Goal: Transaction & Acquisition: Purchase product/service

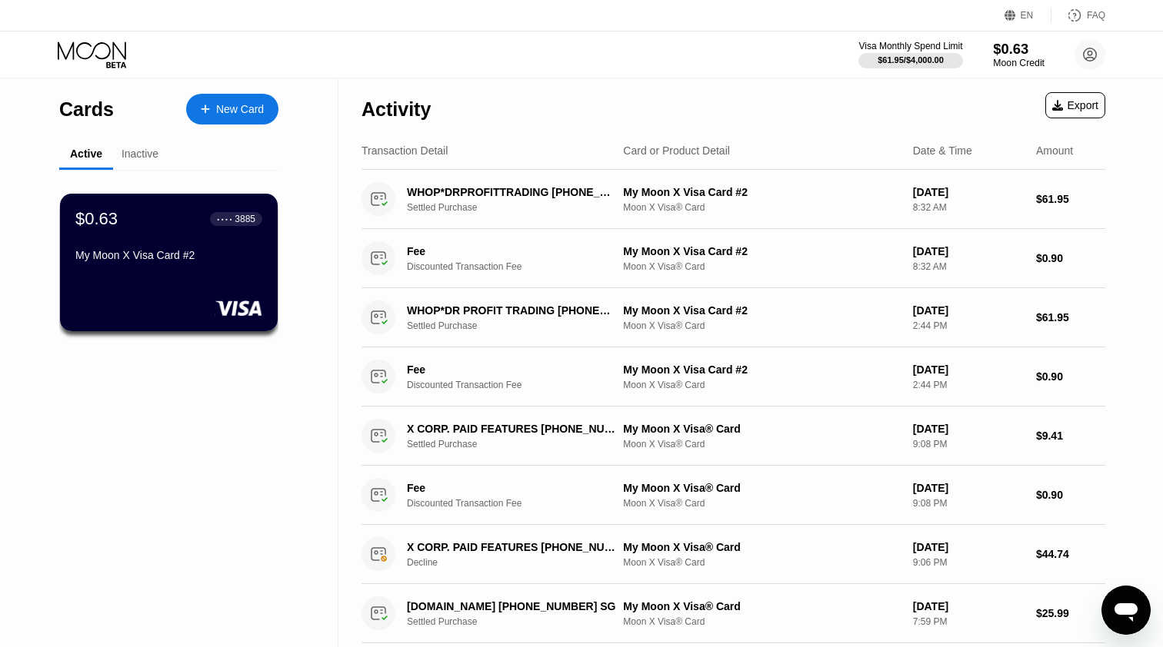
click at [1003, 55] on div "$0.63" at bounding box center [1019, 49] width 52 height 16
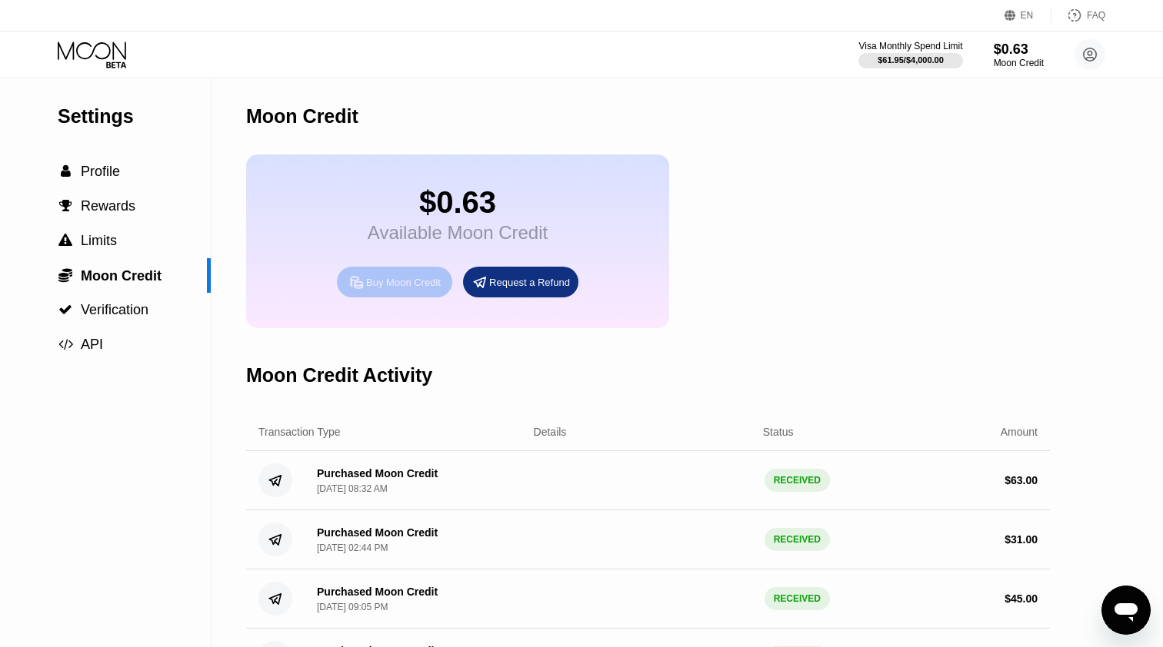
click at [406, 285] on div "Buy Moon Credit" at bounding box center [403, 282] width 75 height 13
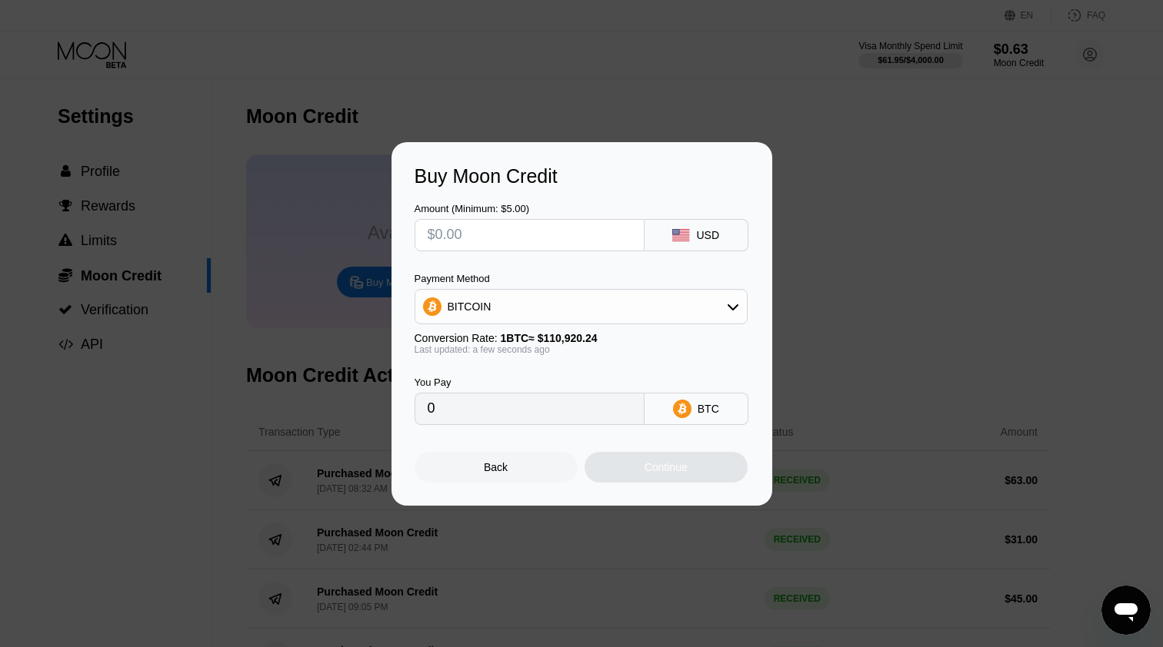
click at [491, 238] on input "text" at bounding box center [529, 235] width 204 height 31
type input "$22"
type input "0.00019835"
type input "$2"
type input "0.00001804"
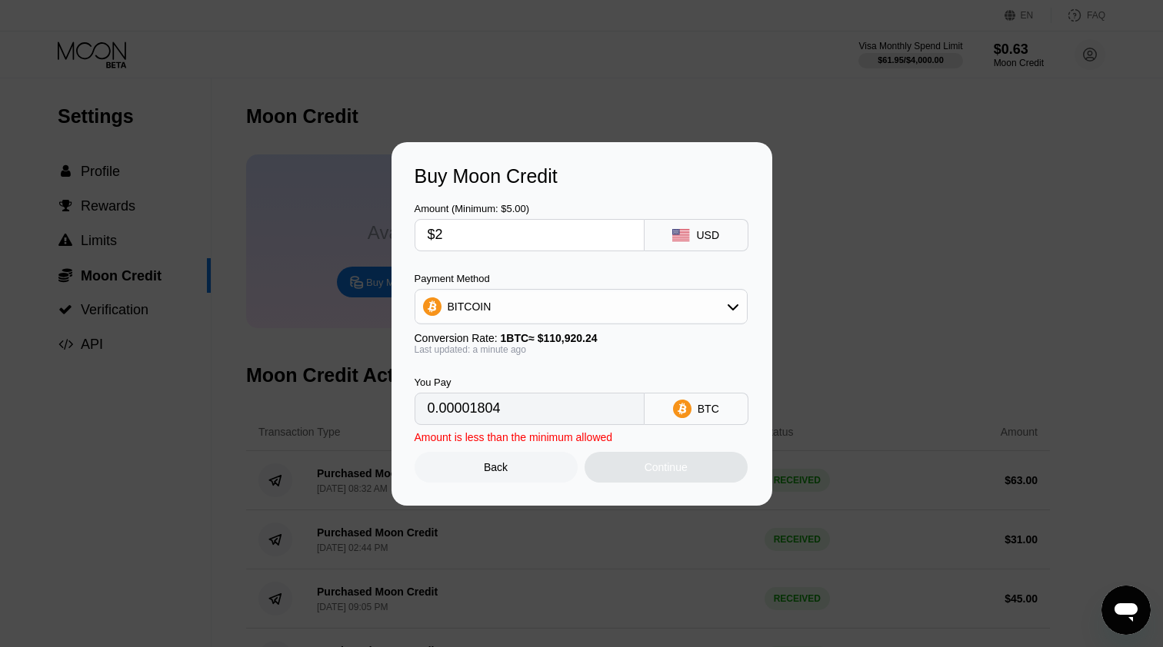
type input "$23"
type input "0.00020736"
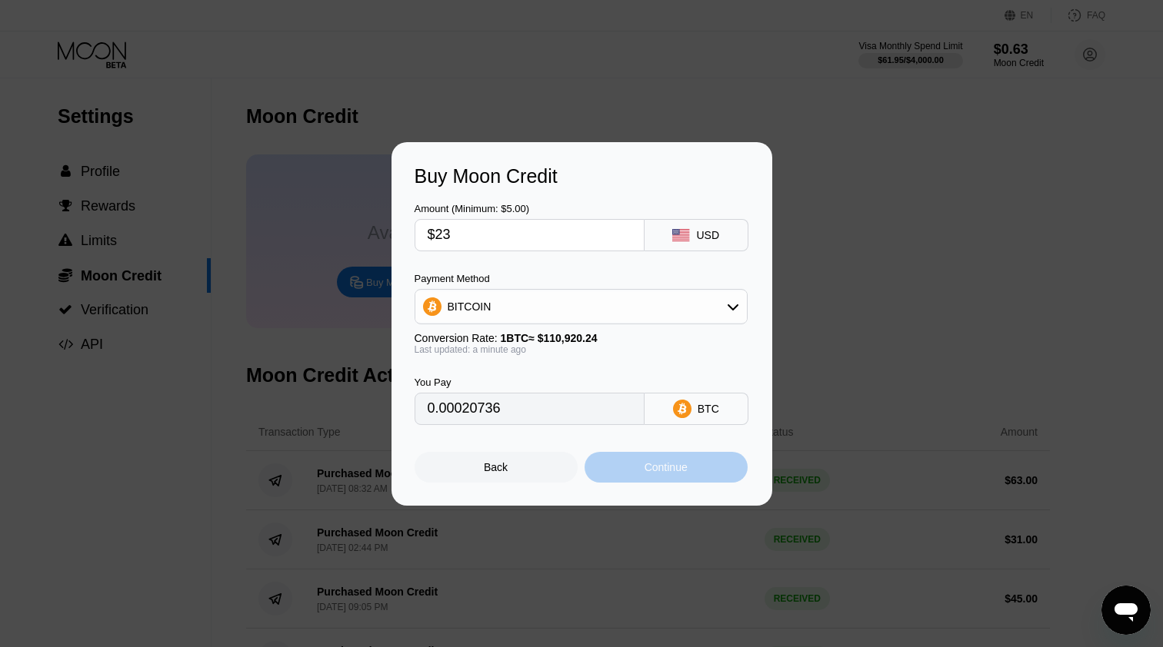
click at [678, 456] on div "Continue" at bounding box center [665, 467] width 163 height 31
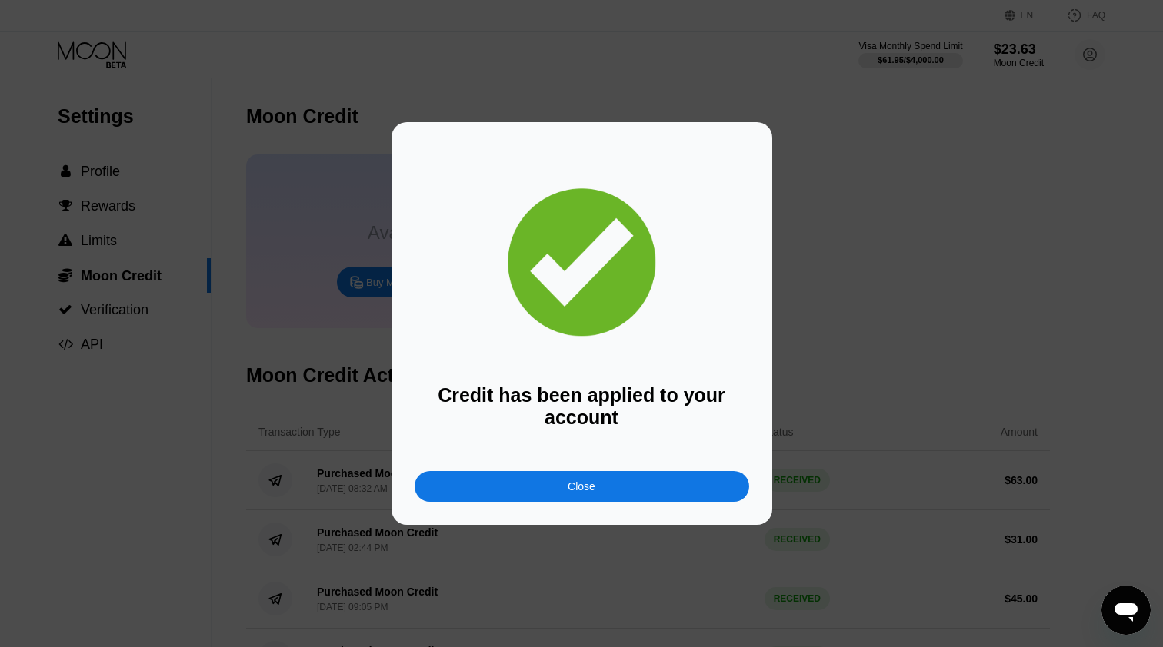
click at [622, 482] on div "Close" at bounding box center [581, 486] width 334 height 31
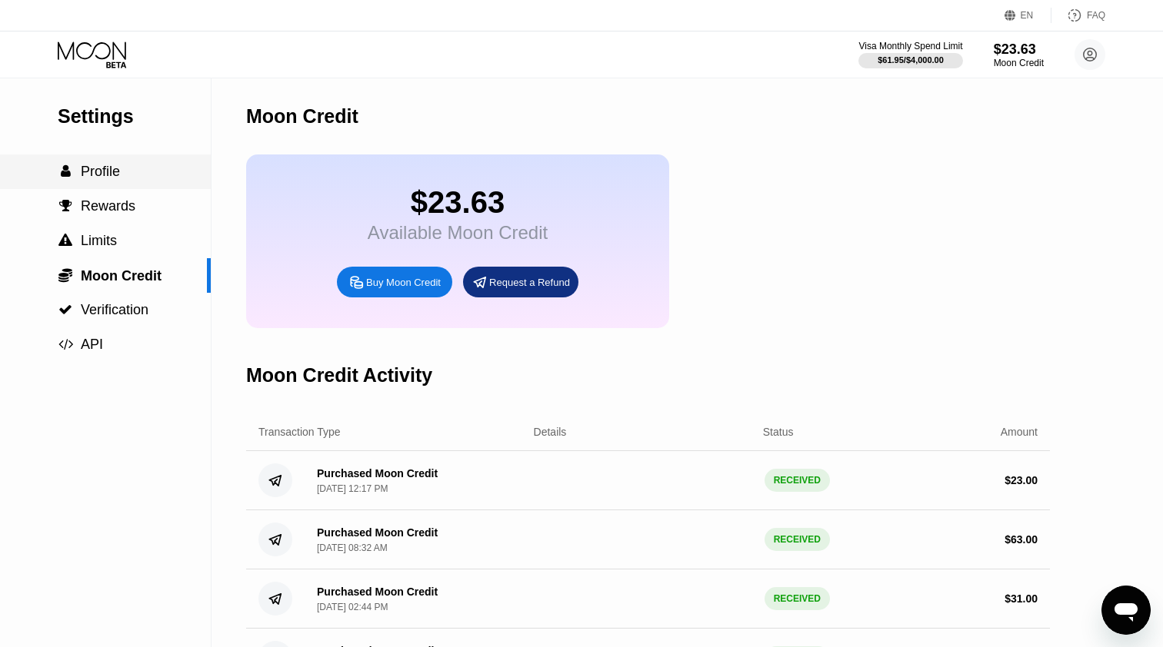
click at [111, 178] on span "Profile" at bounding box center [100, 171] width 39 height 15
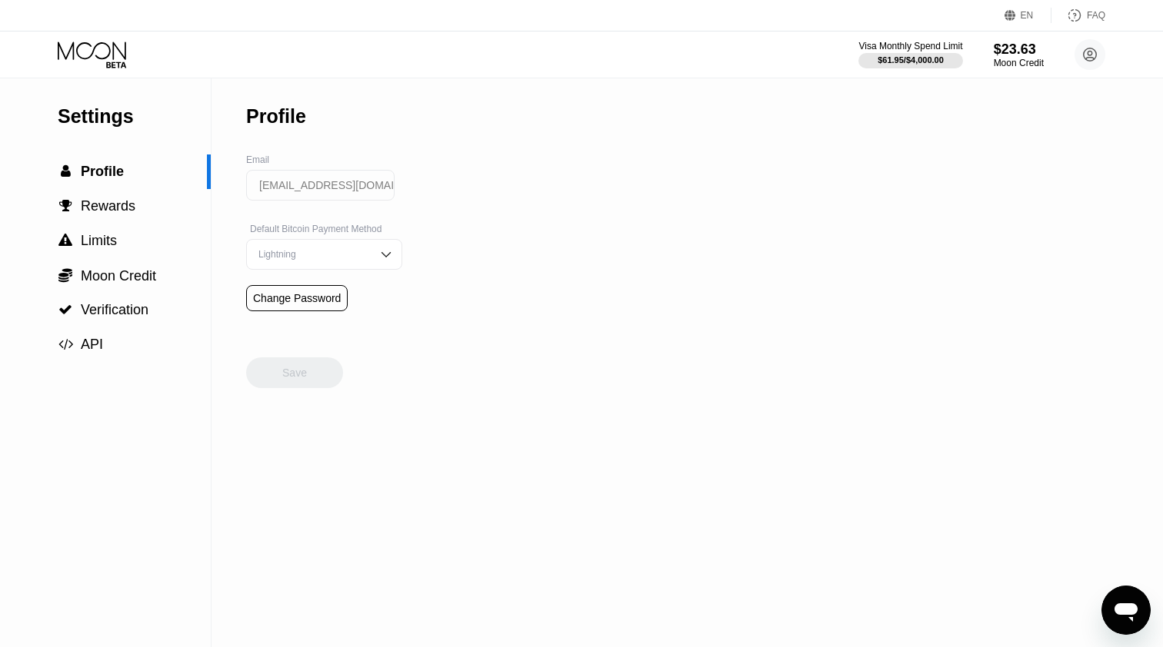
click at [113, 54] on icon at bounding box center [92, 51] width 68 height 18
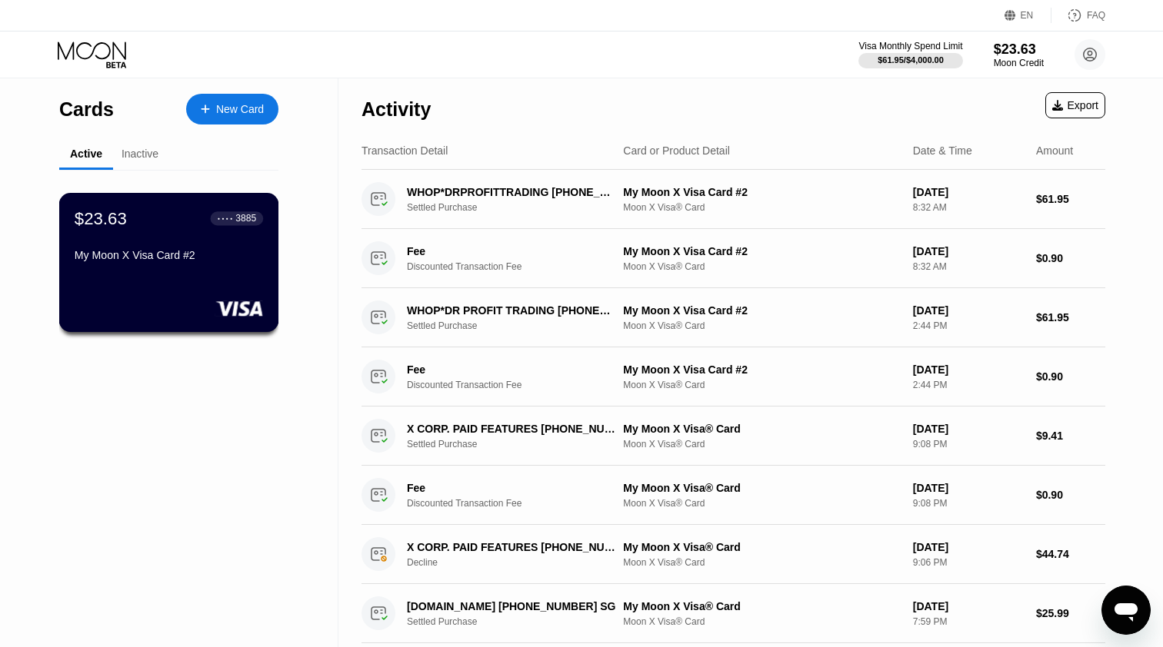
click at [177, 268] on div "My Moon X Visa Card #2" at bounding box center [169, 258] width 188 height 18
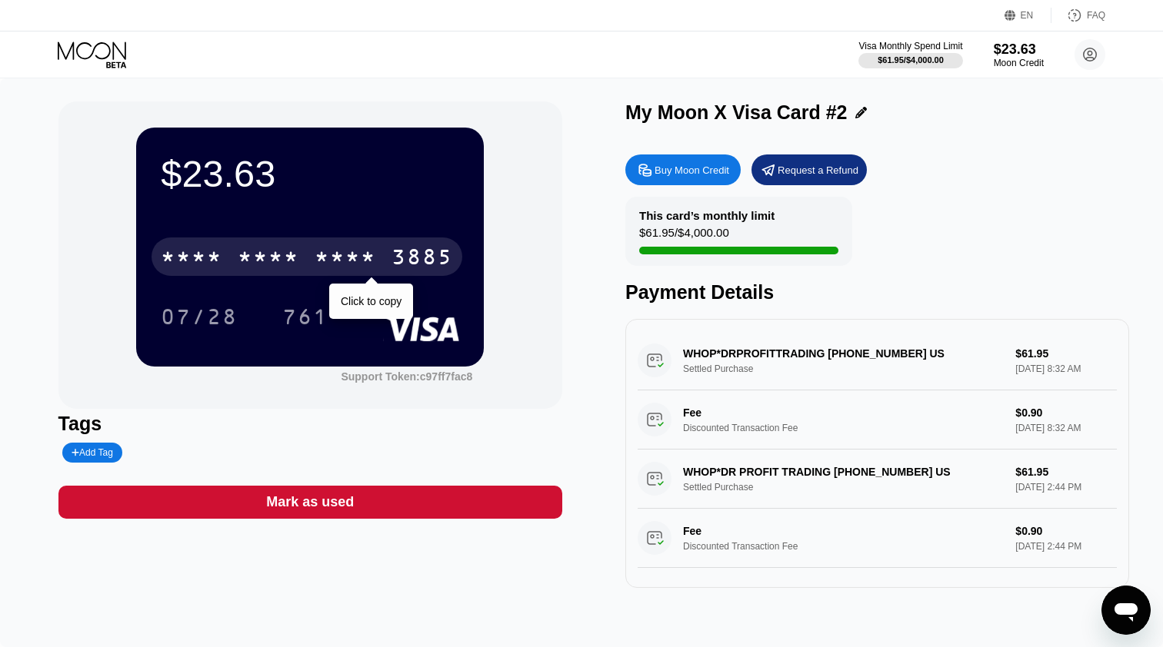
click at [407, 251] on div "3885" at bounding box center [422, 259] width 62 height 25
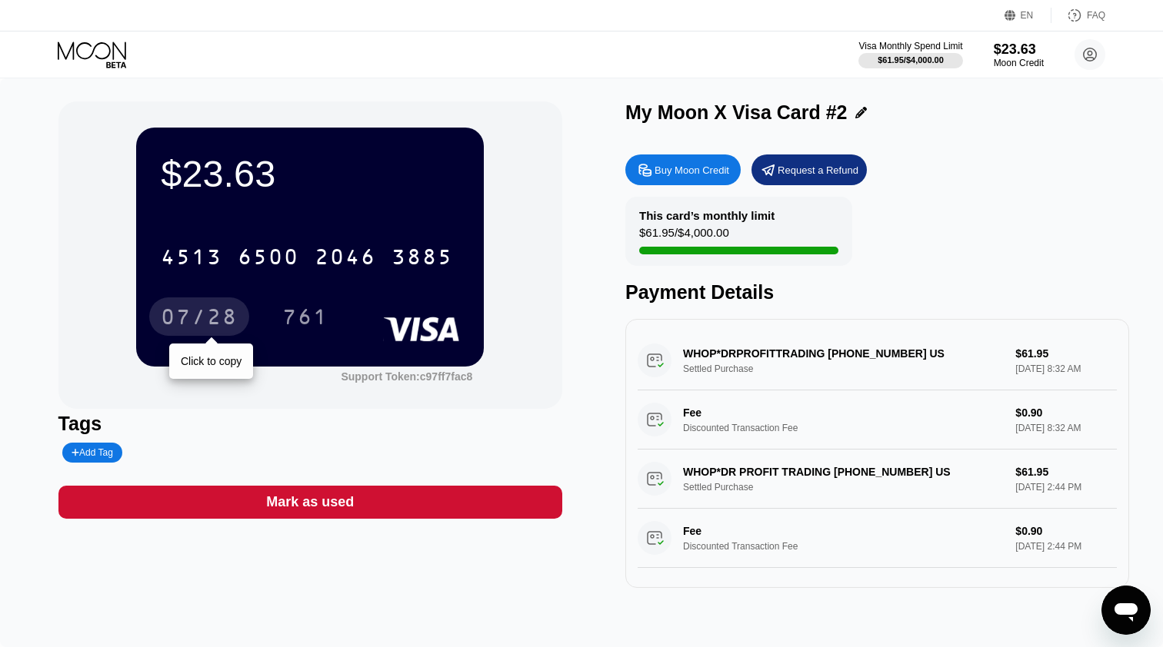
click at [185, 308] on div "07/28" at bounding box center [199, 319] width 77 height 25
click at [891, 46] on div "Visa Monthly Spend Limit" at bounding box center [910, 46] width 106 height 11
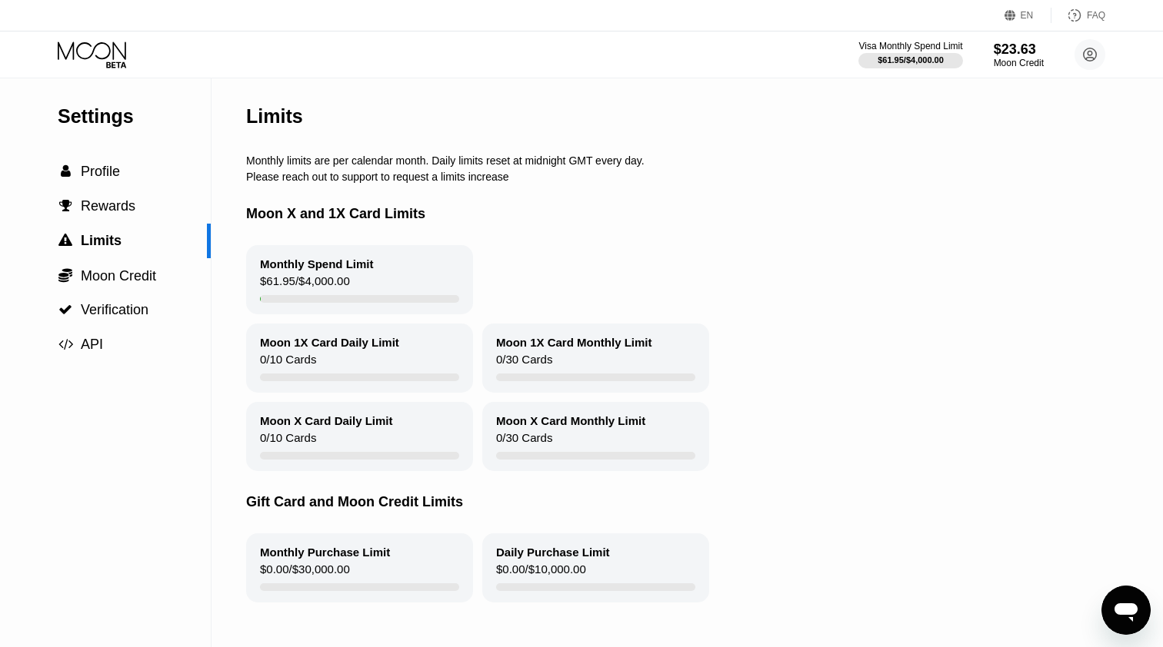
click at [111, 55] on icon at bounding box center [94, 55] width 72 height 27
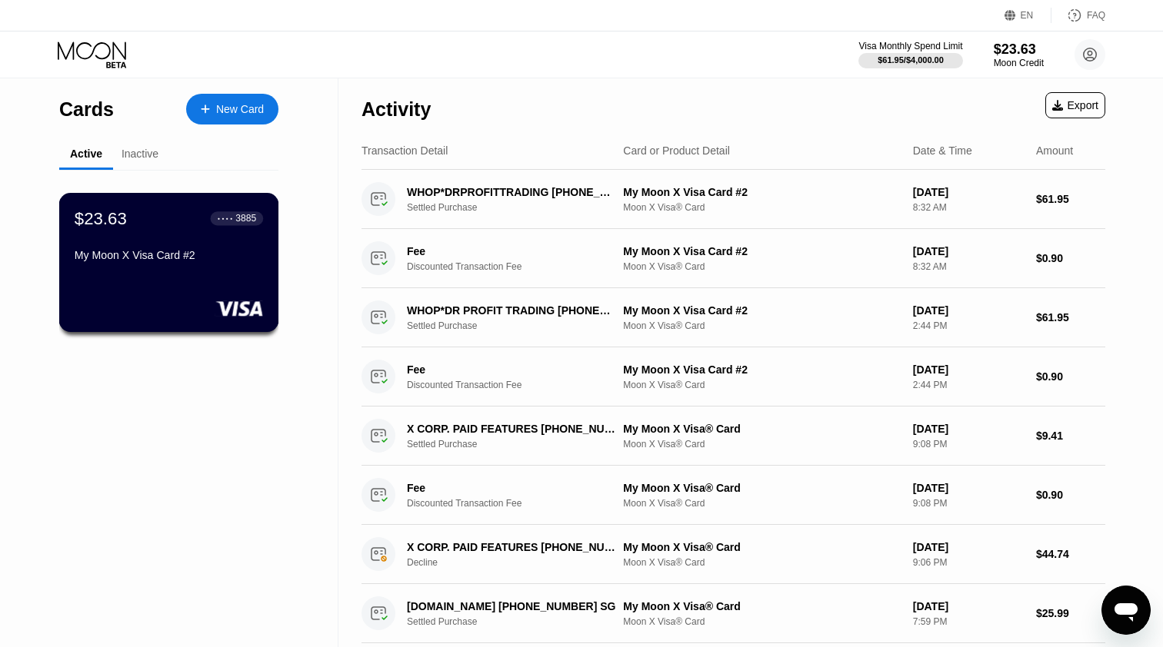
click at [231, 220] on div "● ● ● ● 3885" at bounding box center [237, 218] width 38 height 11
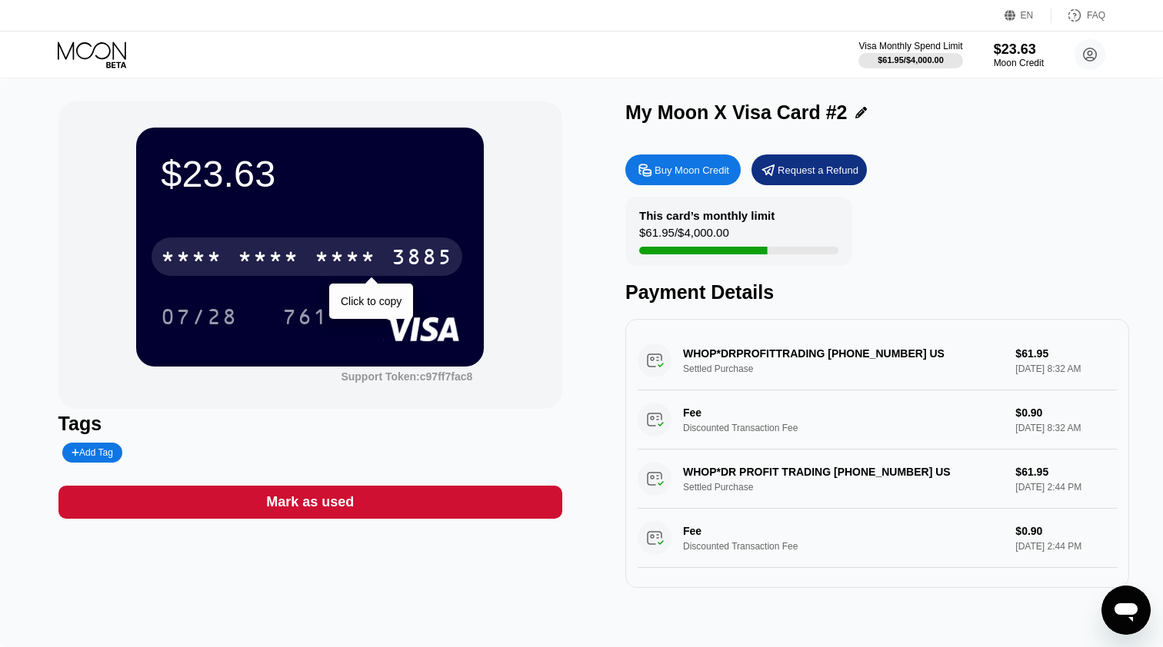
click at [380, 244] on div "* * * * * * * * * * * * 3885" at bounding box center [306, 257] width 311 height 38
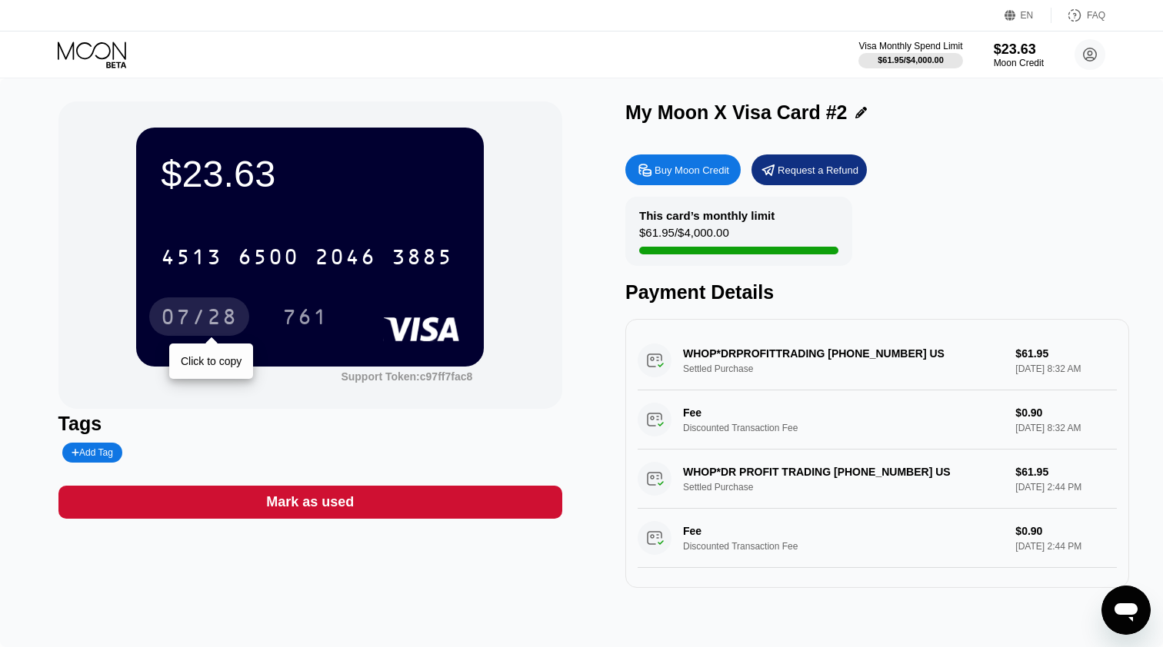
drag, startPoint x: 380, startPoint y: 244, endPoint x: 211, endPoint y: 315, distance: 182.6
click at [211, 315] on div "07/28" at bounding box center [199, 319] width 77 height 25
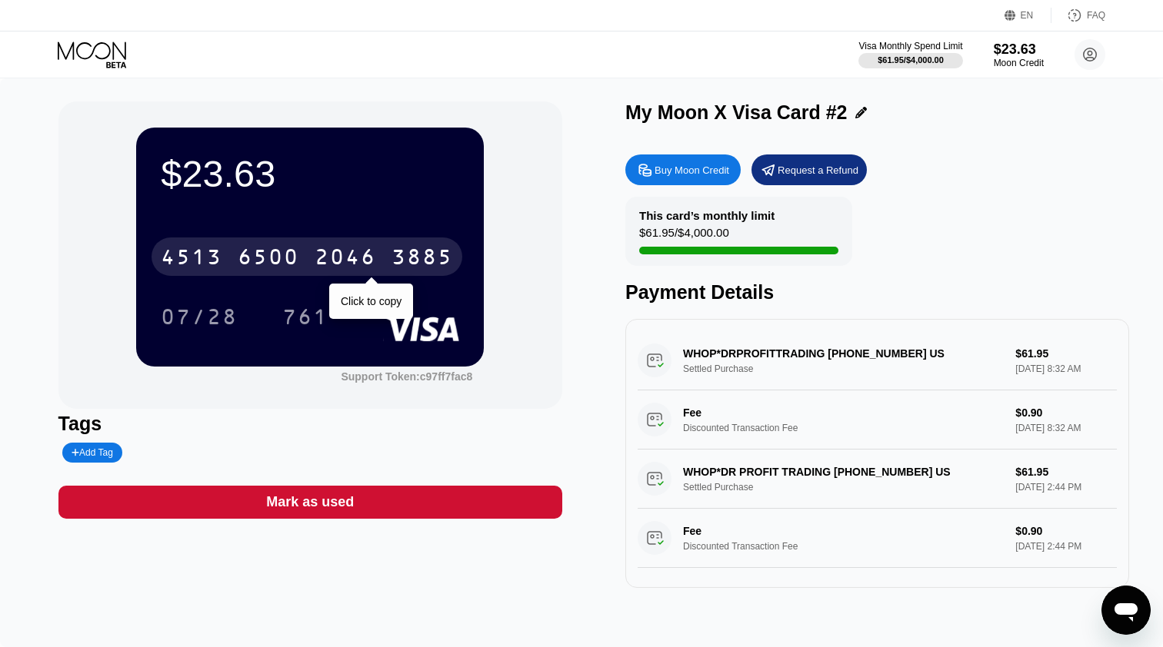
click at [267, 264] on div "6500" at bounding box center [269, 259] width 62 height 25
click at [203, 318] on div "07/28" at bounding box center [199, 319] width 77 height 25
click at [356, 258] on div "* * * *" at bounding box center [345, 259] width 62 height 25
click at [386, 262] on div "[CREDIT_CARD_NUMBER]" at bounding box center [306, 257] width 311 height 38
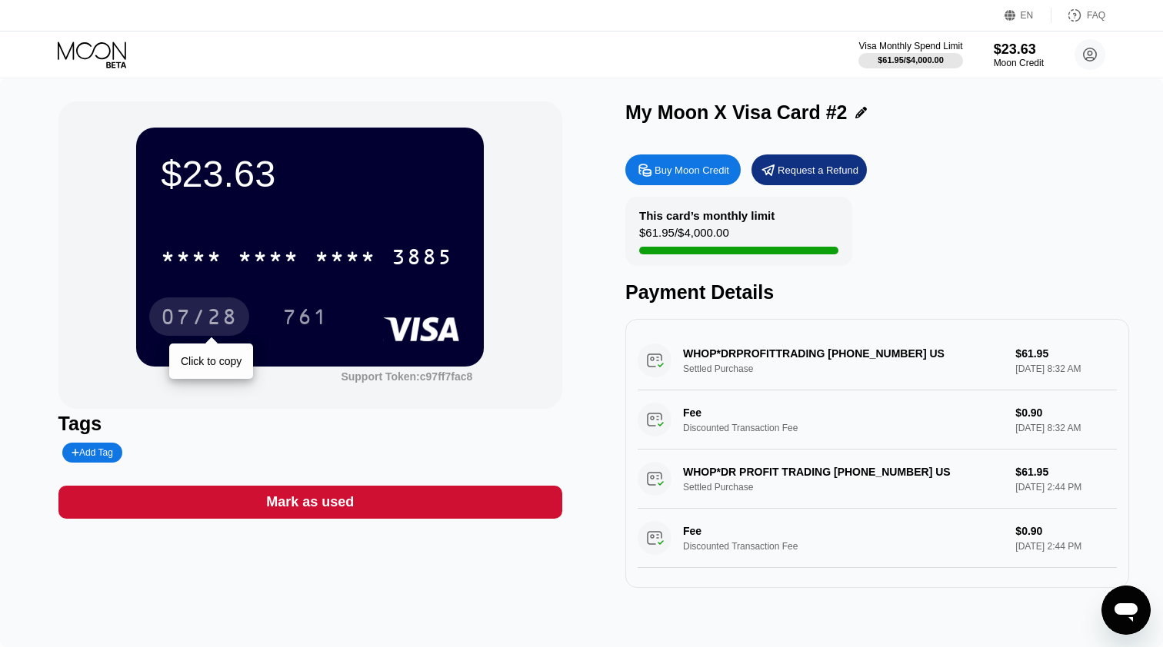
click at [230, 316] on div "07/28" at bounding box center [199, 319] width 77 height 25
click at [92, 35] on div "Visa Monthly Spend Limit $61.95 / $4,000.00 $23.63 Moon Credit [EMAIL_ADDRESS][…" at bounding box center [581, 55] width 1163 height 46
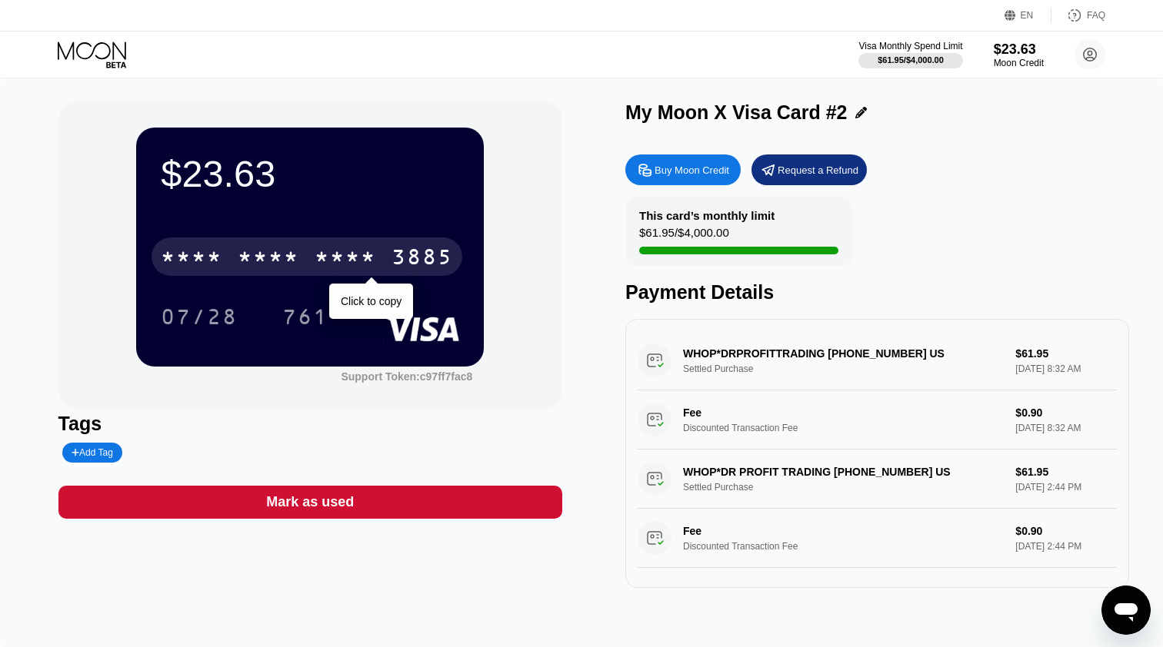
click at [341, 261] on div "* * * *" at bounding box center [345, 259] width 62 height 25
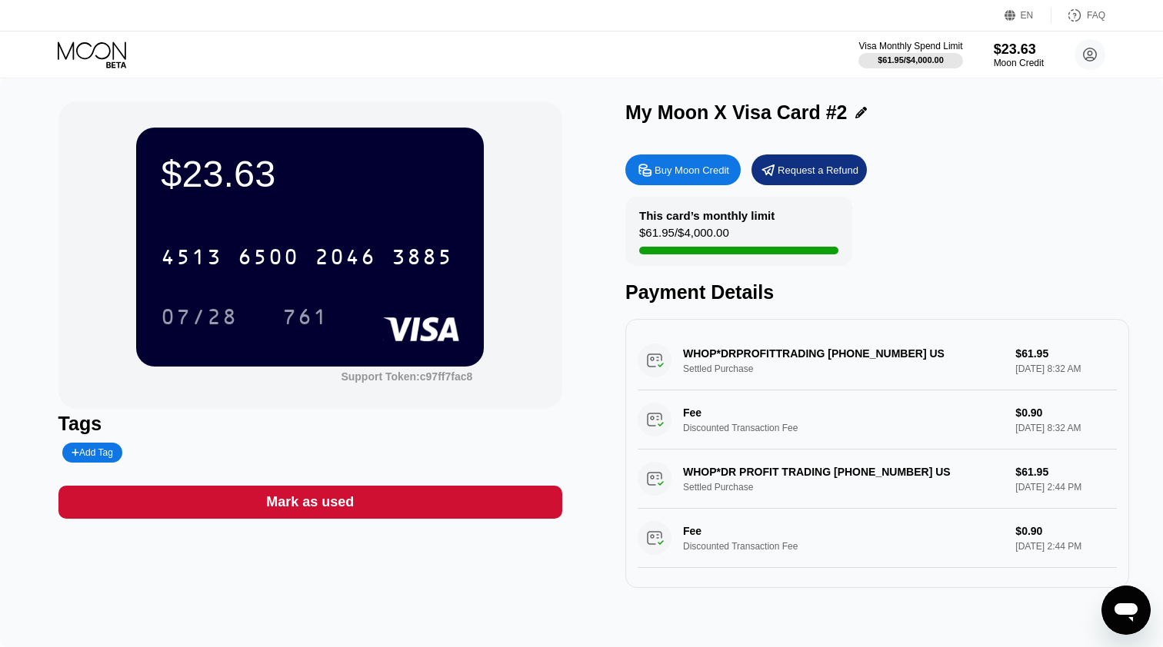
click at [407, 256] on div "3885" at bounding box center [422, 259] width 62 height 25
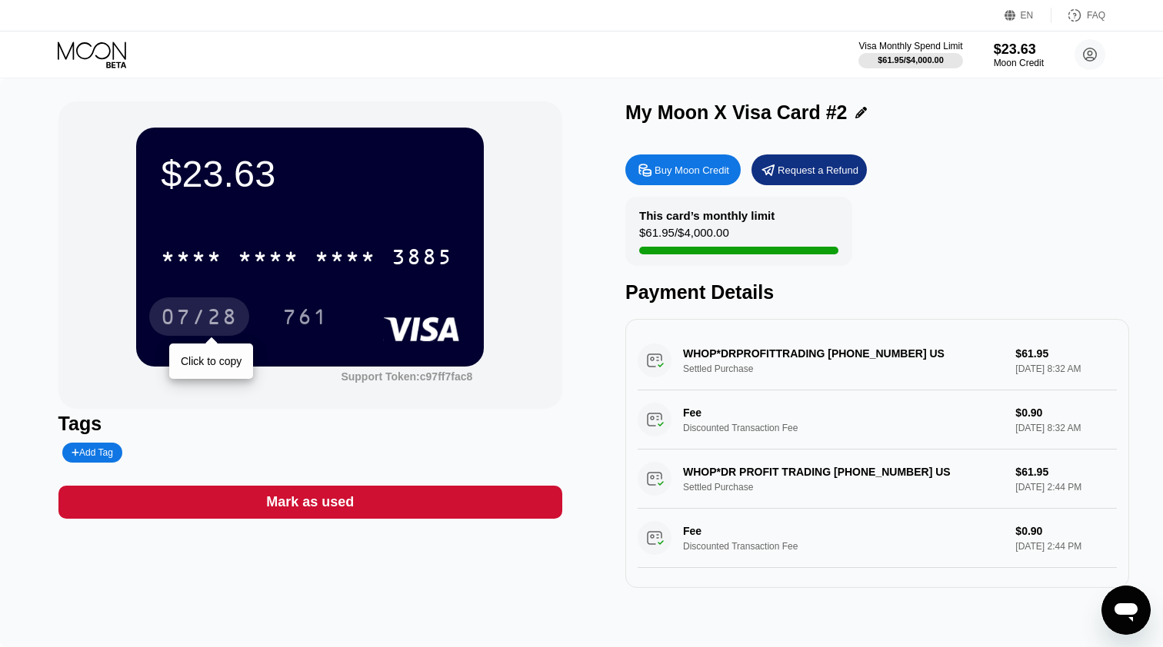
click at [219, 327] on div "07/28" at bounding box center [199, 319] width 77 height 25
click at [106, 53] on icon at bounding box center [94, 55] width 72 height 27
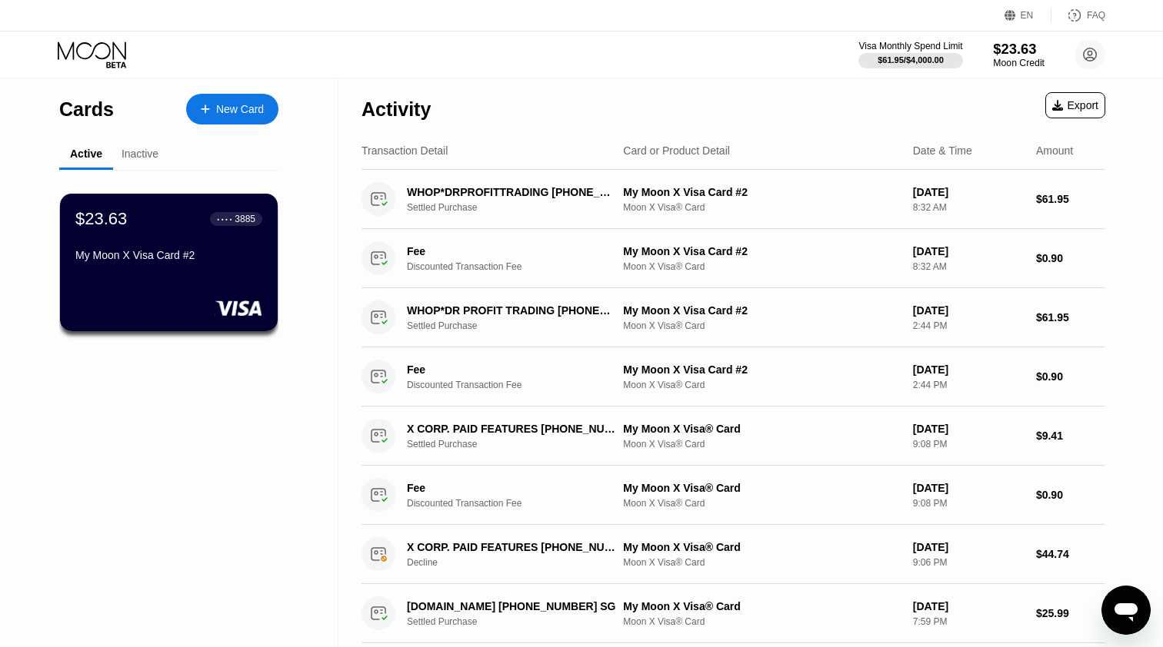
click at [1013, 59] on div "Moon Credit" at bounding box center [1019, 63] width 52 height 11
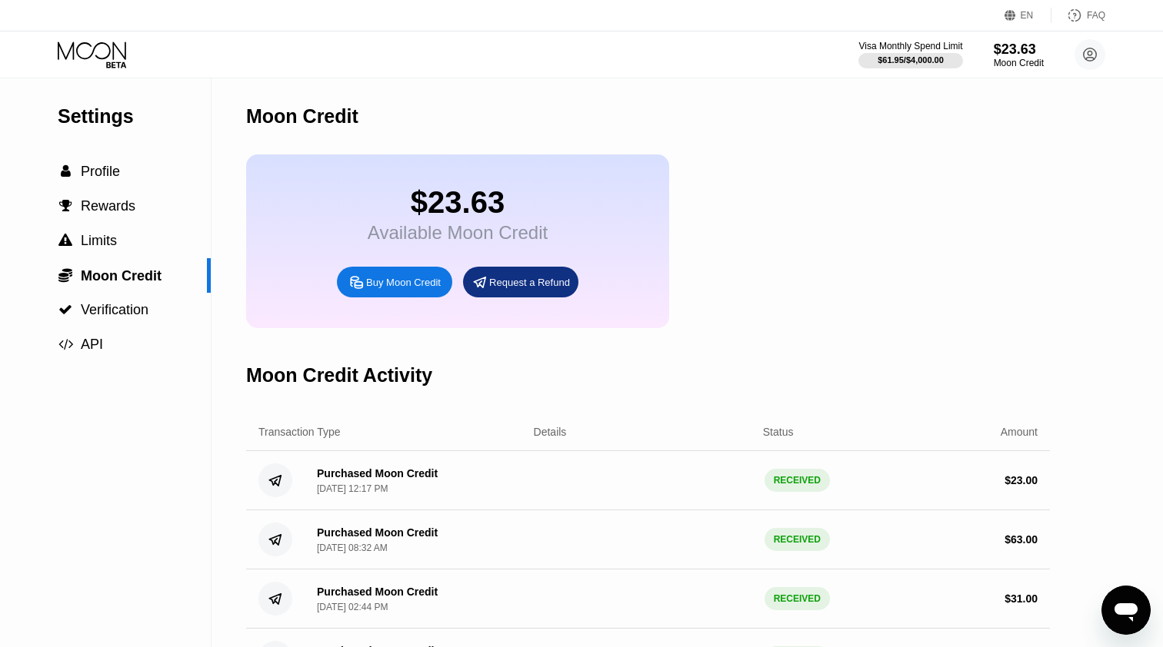
click at [368, 285] on div "Buy Moon Credit" at bounding box center [403, 282] width 75 height 13
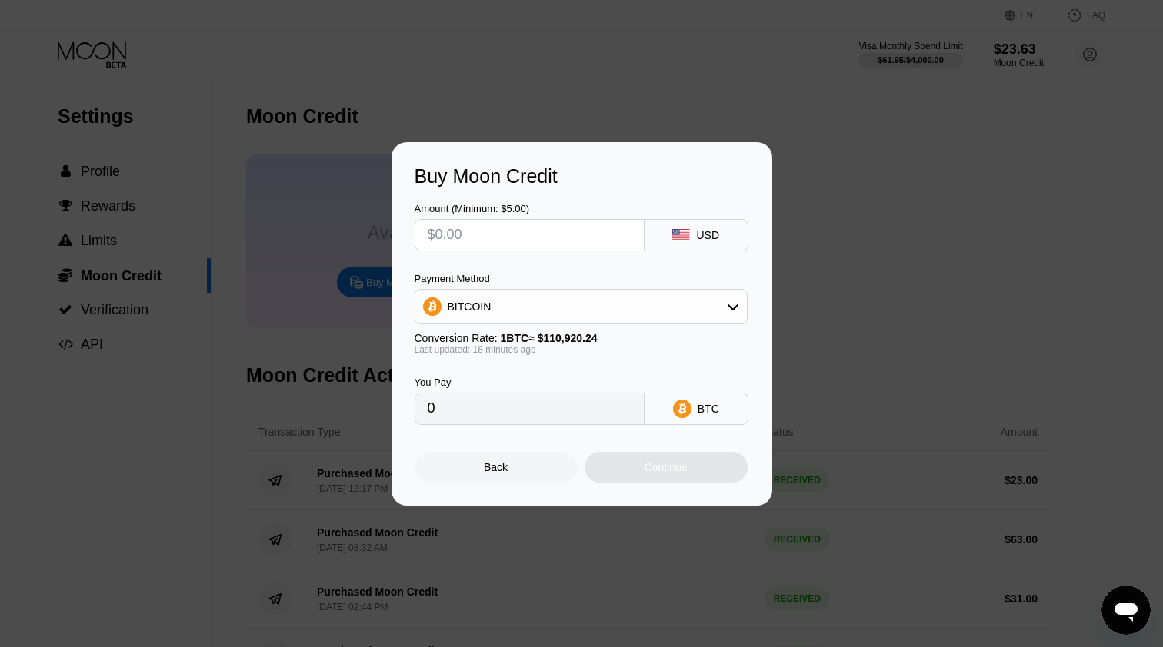
click at [512, 244] on input "text" at bounding box center [529, 235] width 204 height 31
type input "$3"
type input "0.00002701"
type input "0"
type input "$5"
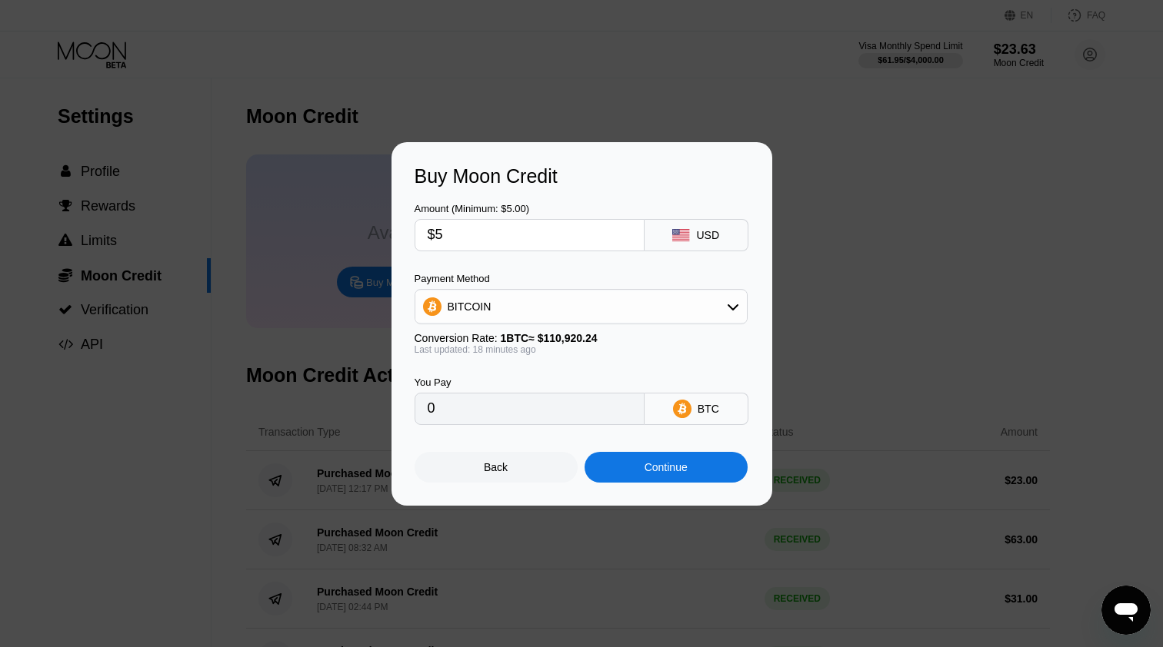
type input "0.00004502"
type input "$4"
type input "0.00003601"
type input "$5"
type input "0.00004502"
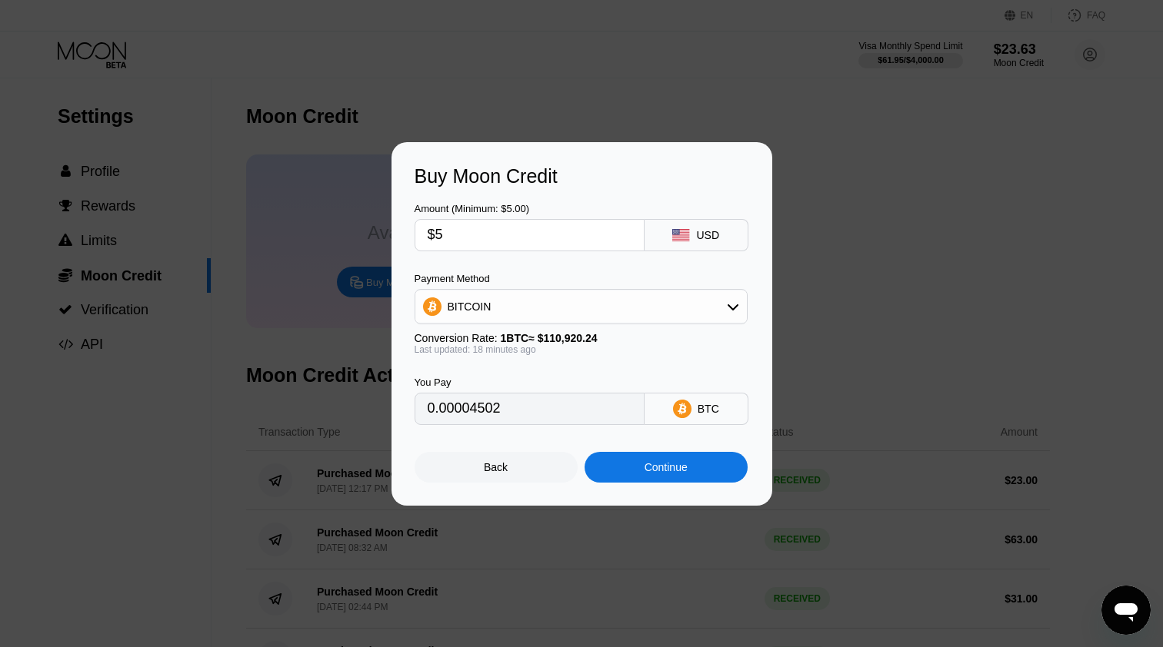
click at [655, 471] on div "Continue" at bounding box center [665, 467] width 43 height 12
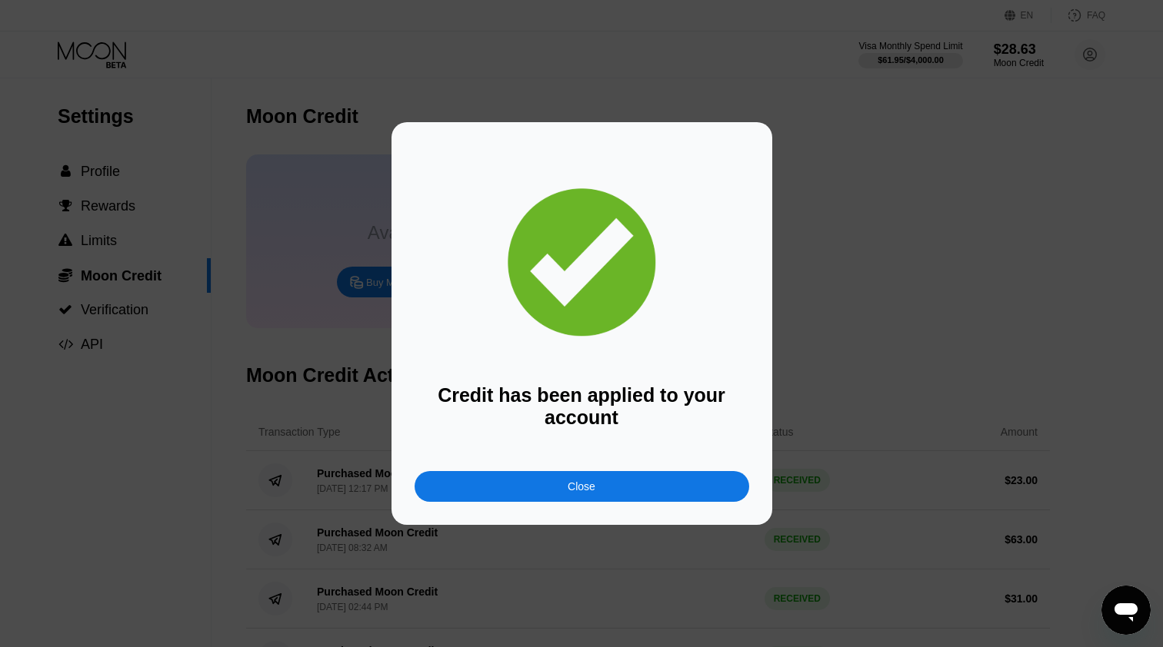
click at [629, 490] on div "Close" at bounding box center [581, 486] width 334 height 31
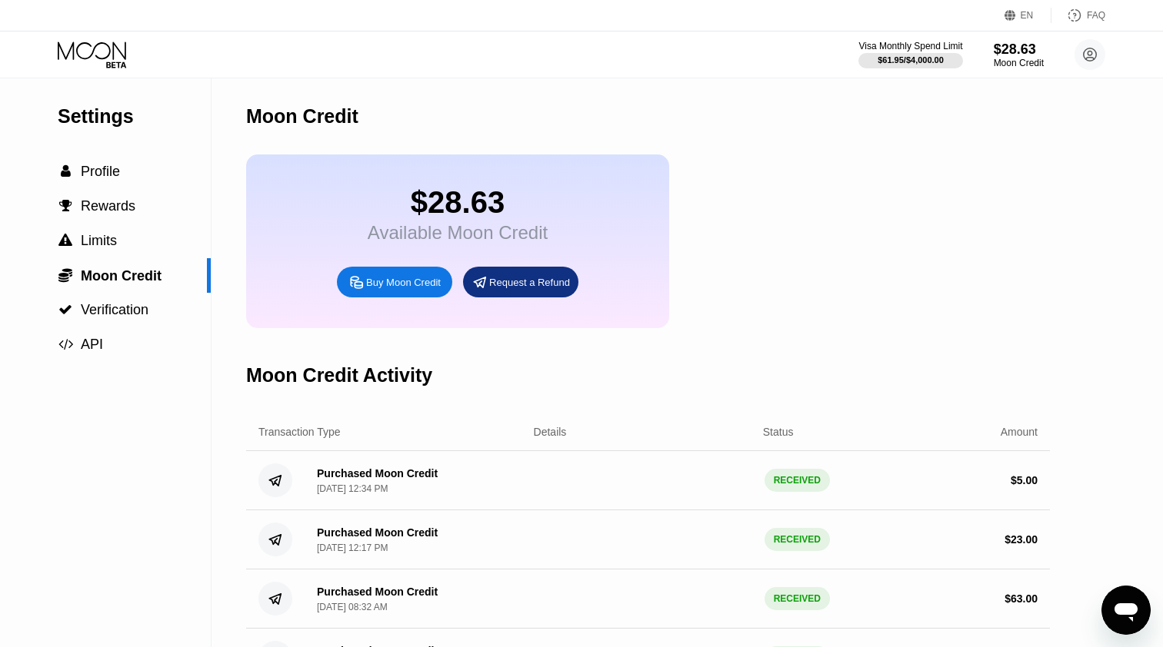
click at [109, 168] on span "Profile" at bounding box center [100, 171] width 39 height 15
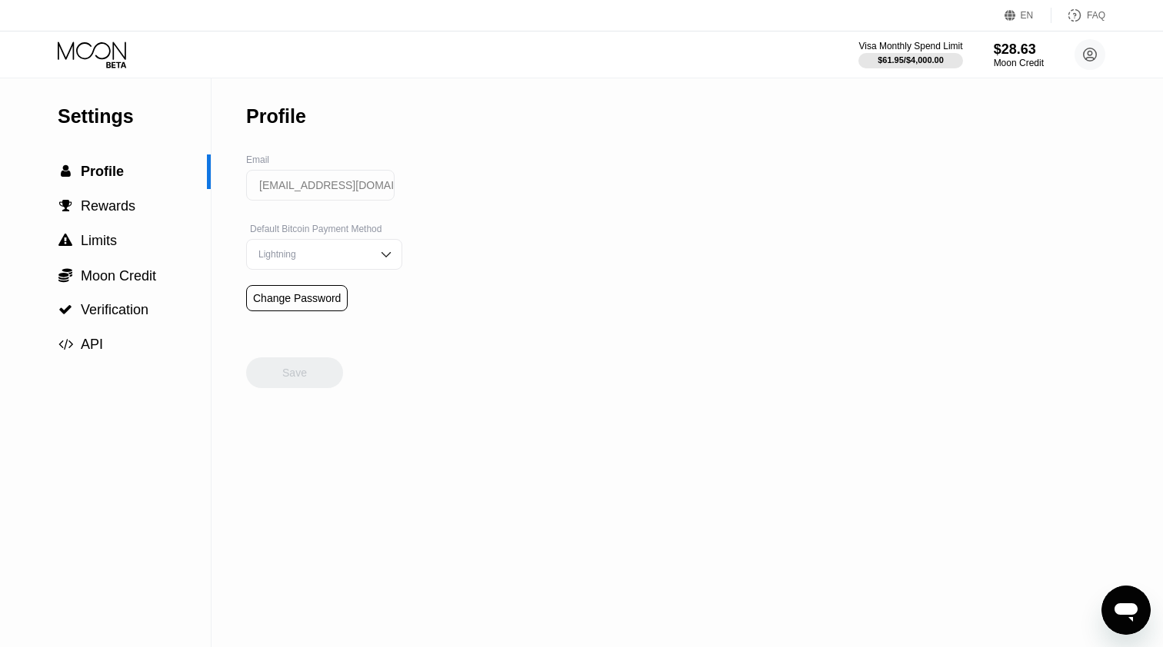
click at [106, 53] on icon at bounding box center [94, 55] width 72 height 27
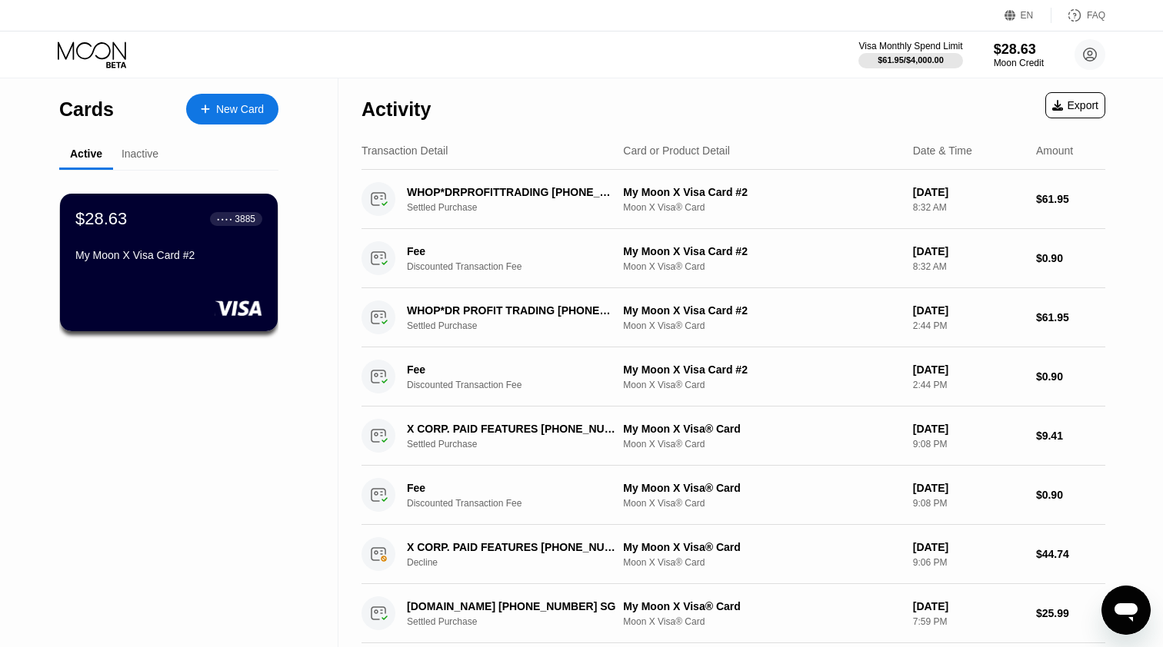
click at [106, 52] on icon at bounding box center [94, 55] width 72 height 27
